Goal: Leave review/rating

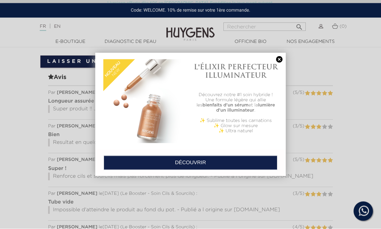
scroll to position [506, 0]
click at [277, 60] on link at bounding box center [279, 59] width 9 height 7
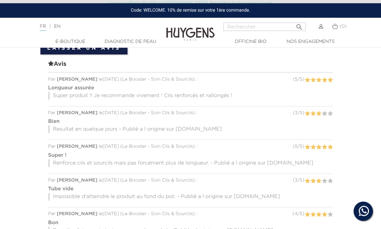
scroll to position [553, 0]
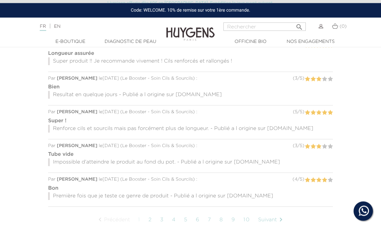
click at [276, 215] on link "Suivant " at bounding box center [271, 221] width 33 height 16
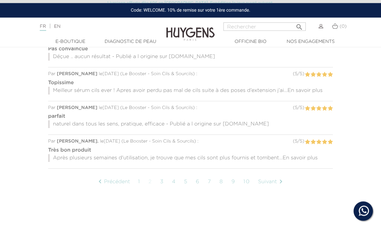
scroll to position [606, 0]
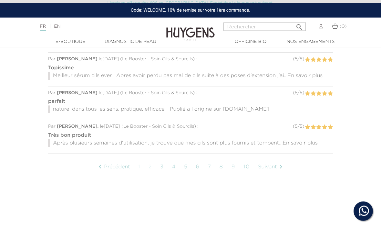
click at [274, 165] on link "Suivant " at bounding box center [271, 168] width 33 height 16
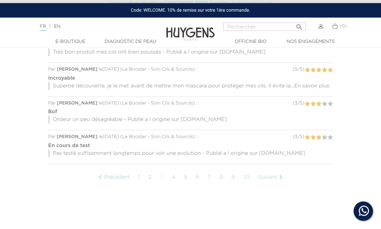
scroll to position [596, 0]
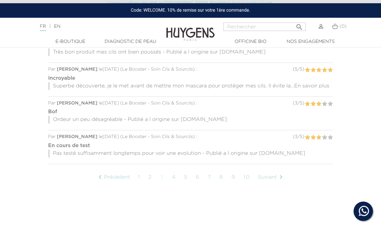
click at [275, 175] on link "Suivant " at bounding box center [271, 178] width 33 height 16
